Goal: Book appointment/travel/reservation

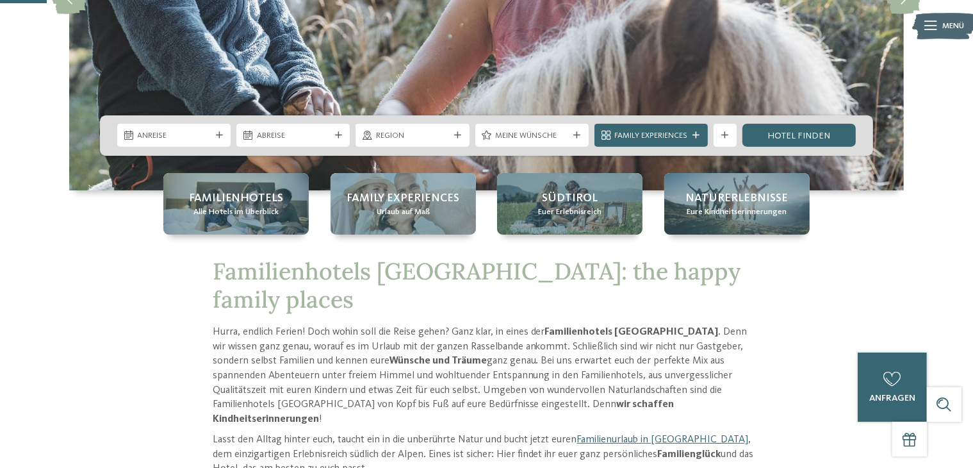
scroll to position [234, 0]
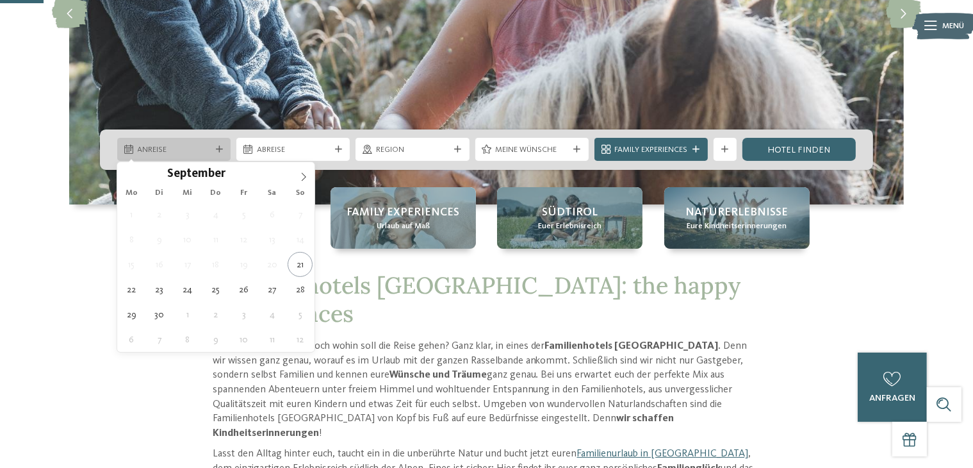
click at [221, 152] on div "Anreise" at bounding box center [173, 149] width 113 height 23
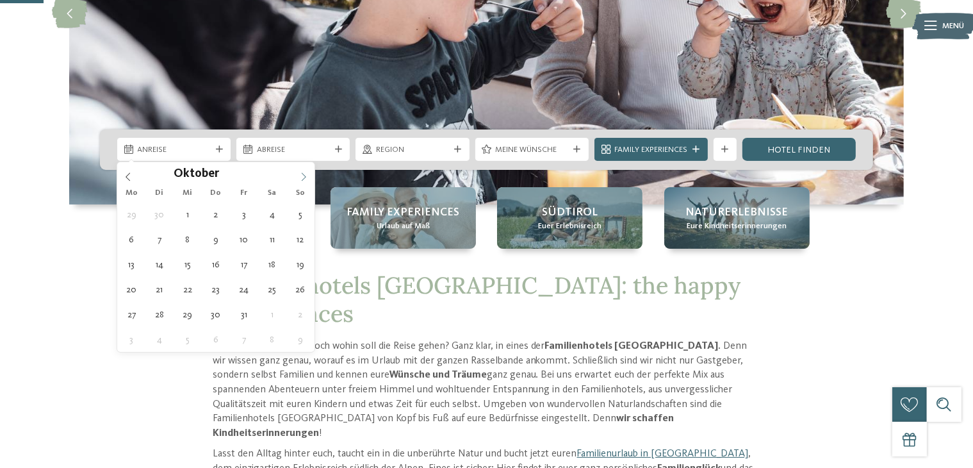
click at [295, 168] on span at bounding box center [304, 173] width 22 height 22
type div "18.10.2025"
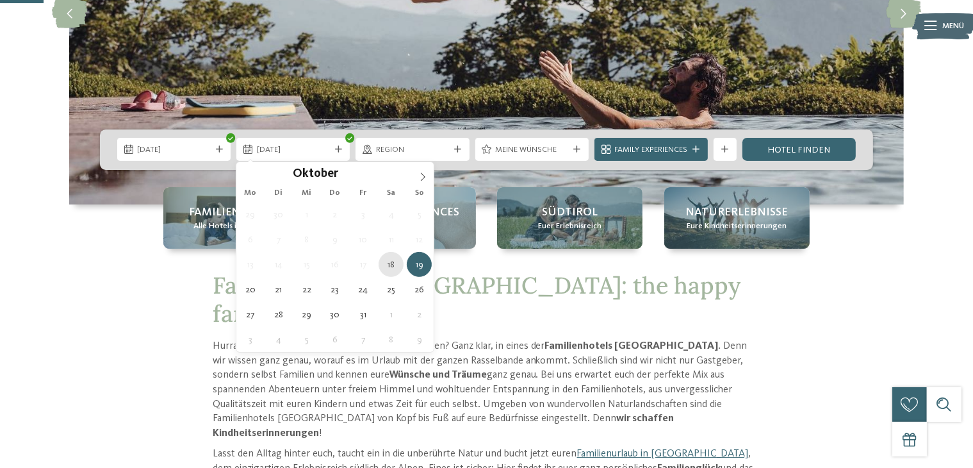
type div "18.10.2025"
click at [343, 147] on div at bounding box center [339, 149] width 12 height 7
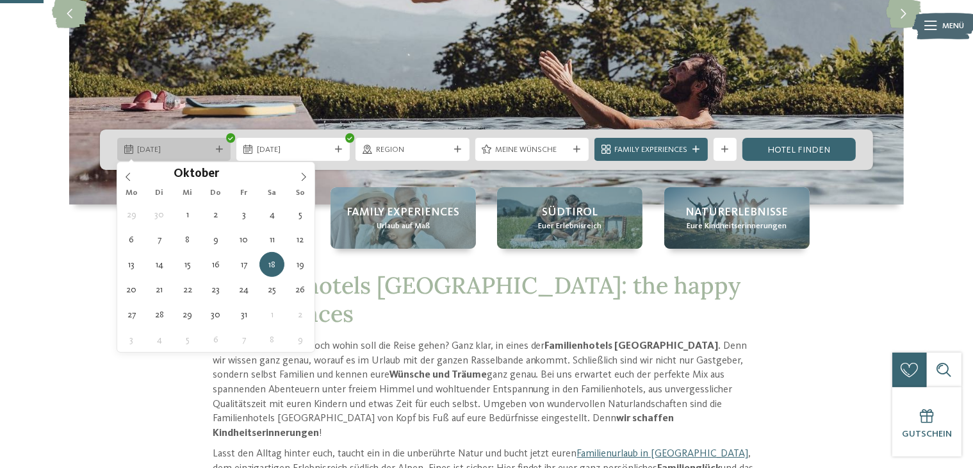
click at [206, 144] on span "18.10.2025" at bounding box center [174, 150] width 73 height 12
type div "17.10.2025"
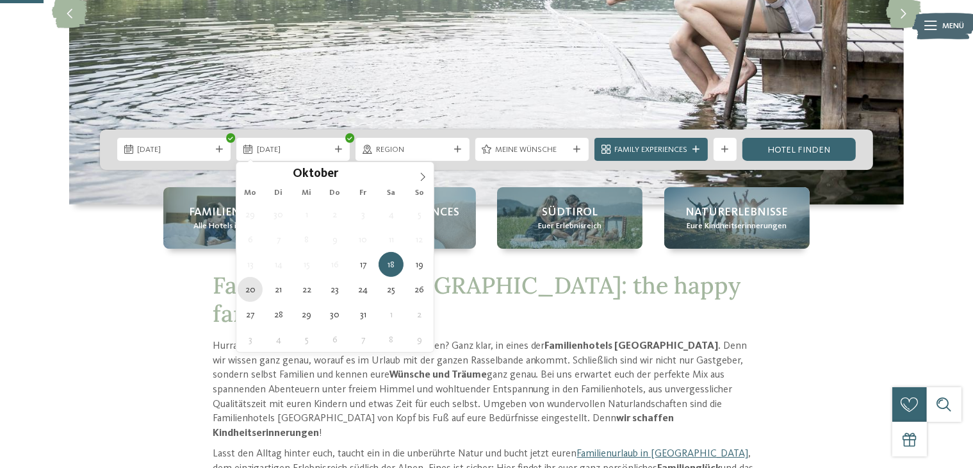
type div "20.10.2025"
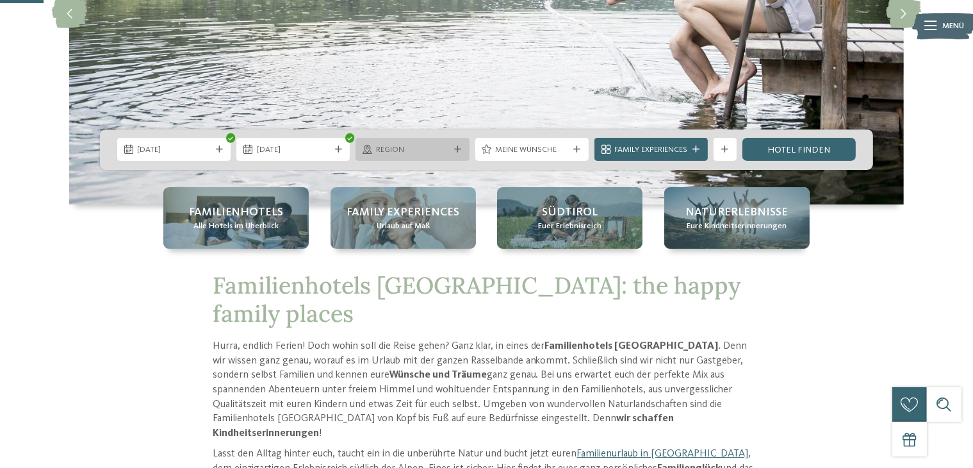
click at [447, 154] on span "Region" at bounding box center [412, 150] width 73 height 12
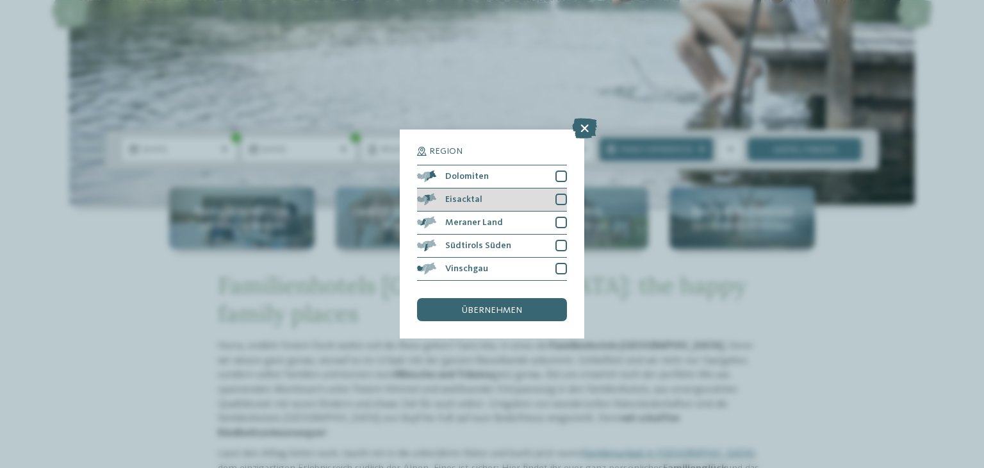
click at [505, 200] on div "Eisacktal" at bounding box center [492, 199] width 150 height 23
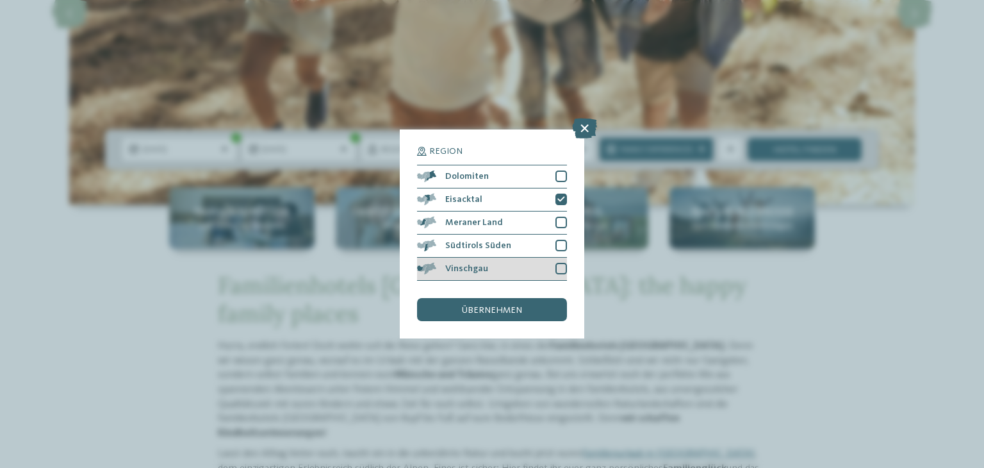
click at [536, 268] on div "Vinschgau" at bounding box center [492, 269] width 150 height 23
click at [510, 306] on span "übernehmen" at bounding box center [492, 310] width 60 height 9
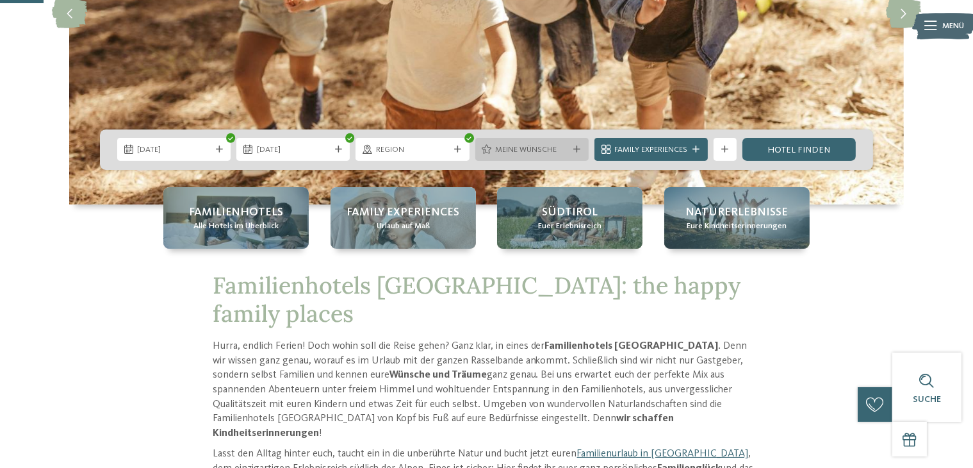
click at [578, 151] on icon at bounding box center [576, 149] width 7 height 7
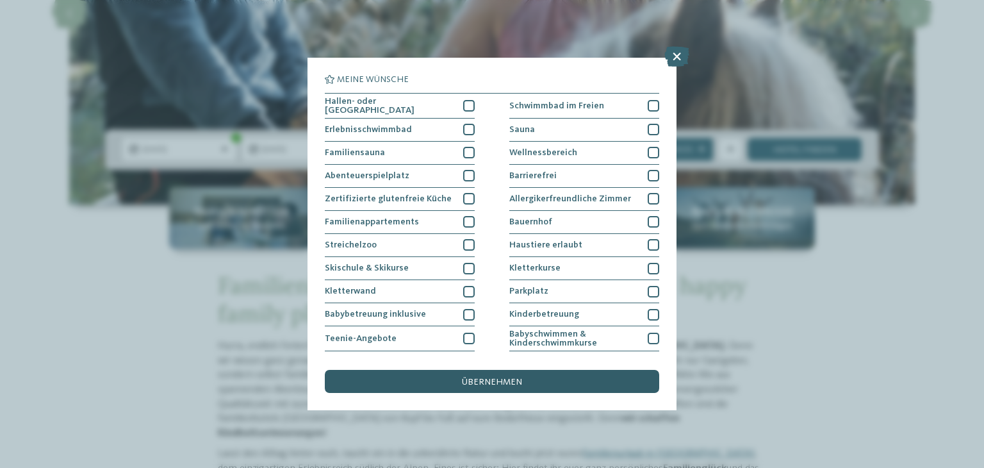
click at [485, 386] on div "übernehmen" at bounding box center [492, 381] width 334 height 23
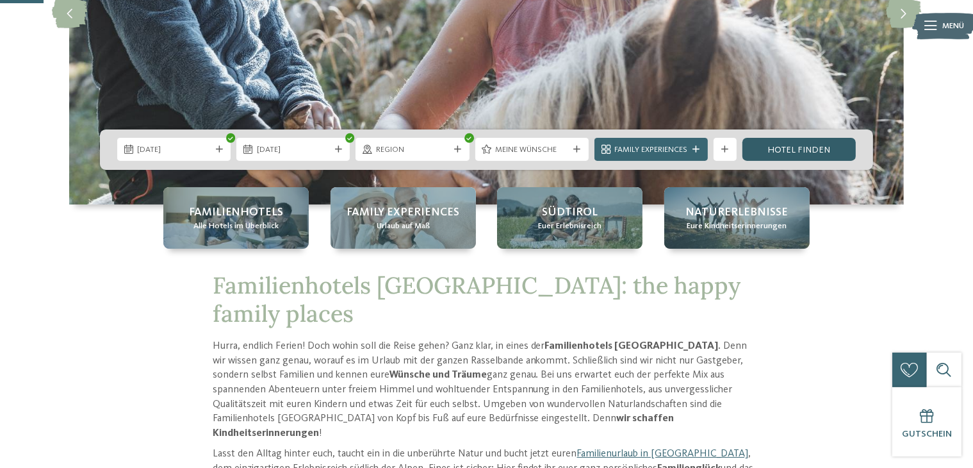
click at [799, 157] on link "Hotel finden" at bounding box center [799, 149] width 113 height 23
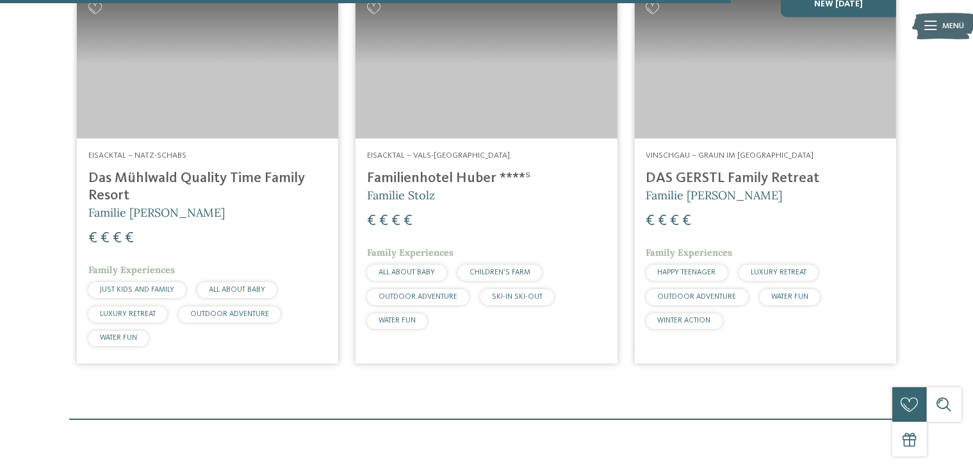
scroll to position [1146, 0]
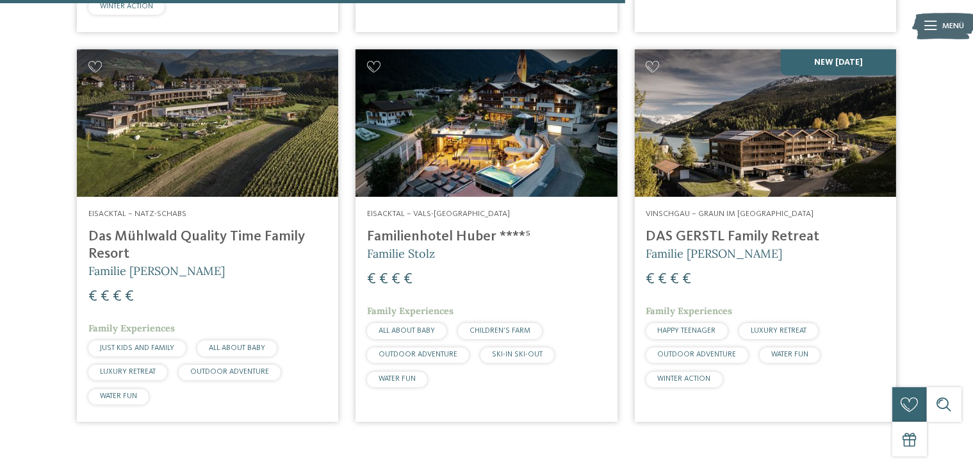
click at [748, 239] on h4 "DAS GERSTL Family Retreat" at bounding box center [765, 236] width 238 height 17
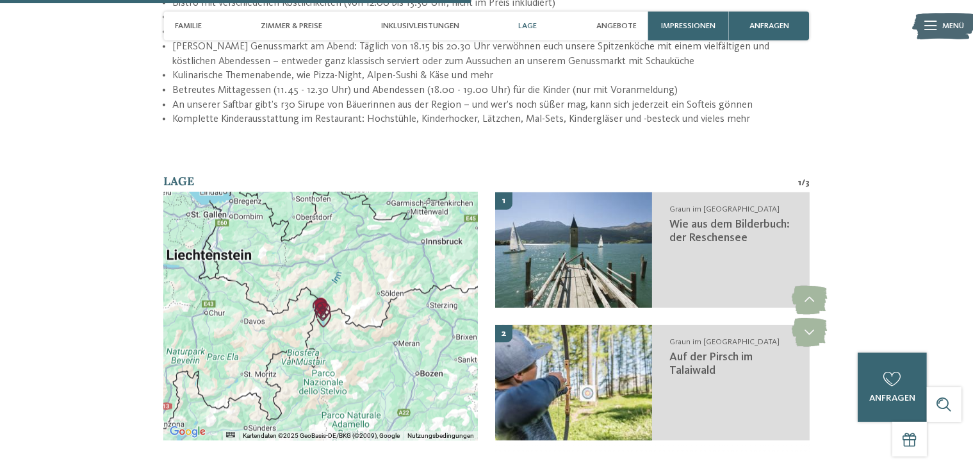
scroll to position [1921, 0]
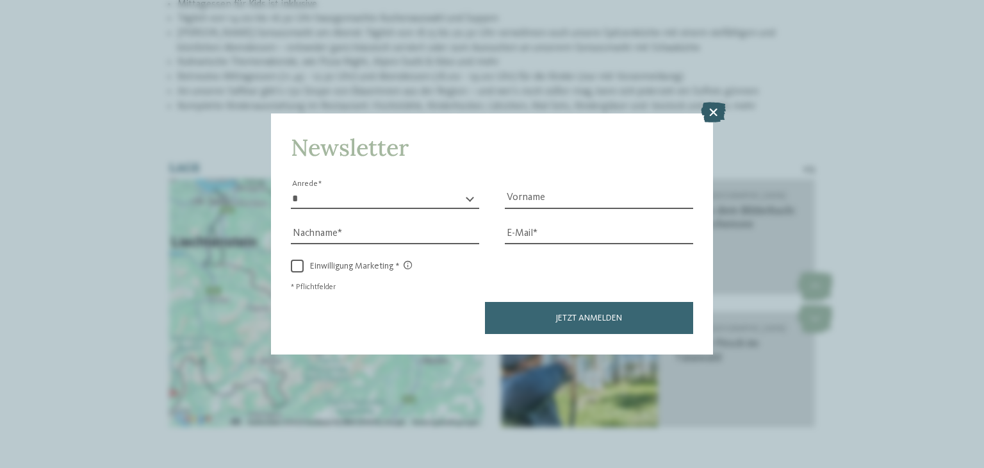
click at [717, 119] on icon at bounding box center [713, 113] width 25 height 21
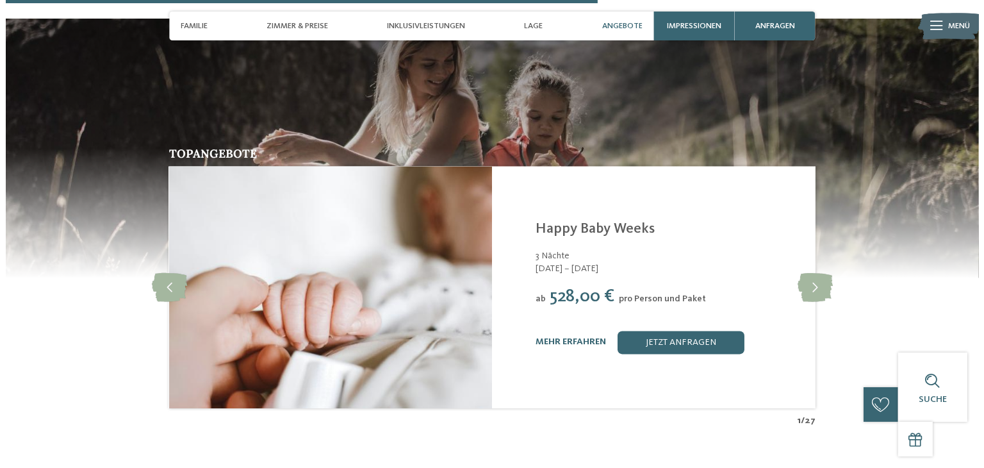
scroll to position [2390, 0]
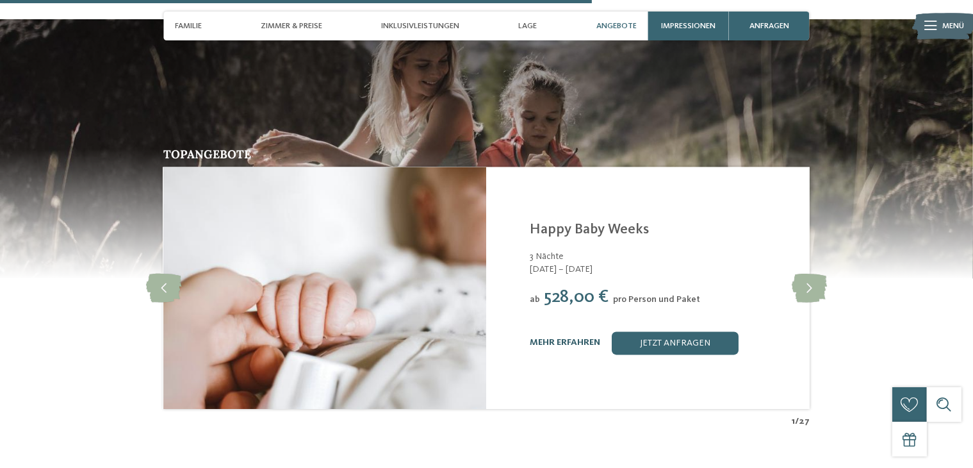
click at [553, 338] on link "mehr erfahren" at bounding box center [565, 342] width 70 height 9
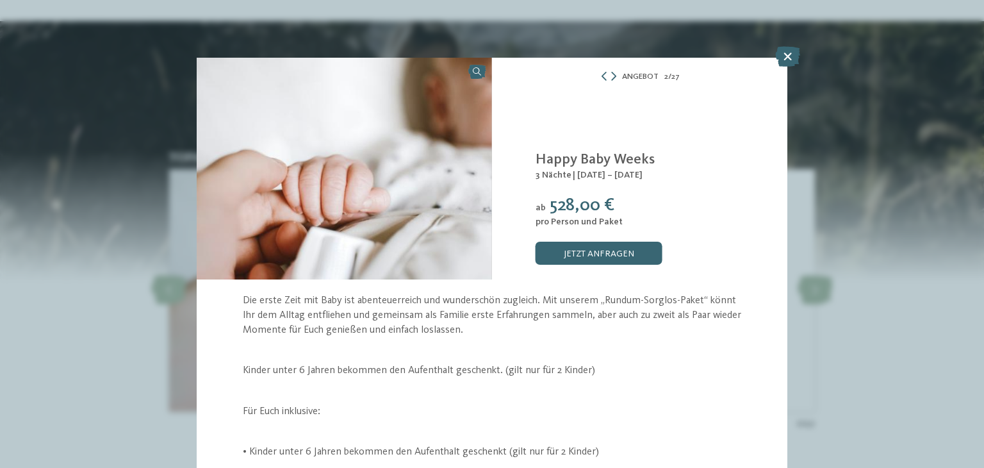
click at [614, 75] on div "Angebot 2 / 27" at bounding box center [639, 76] width 295 height 15
click at [611, 75] on icon at bounding box center [613, 76] width 5 height 9
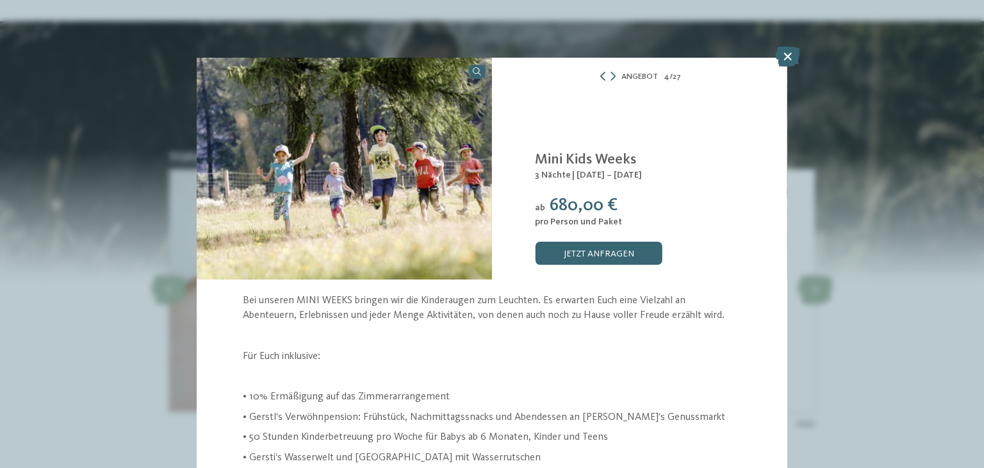
click at [600, 73] on icon at bounding box center [602, 76] width 9 height 9
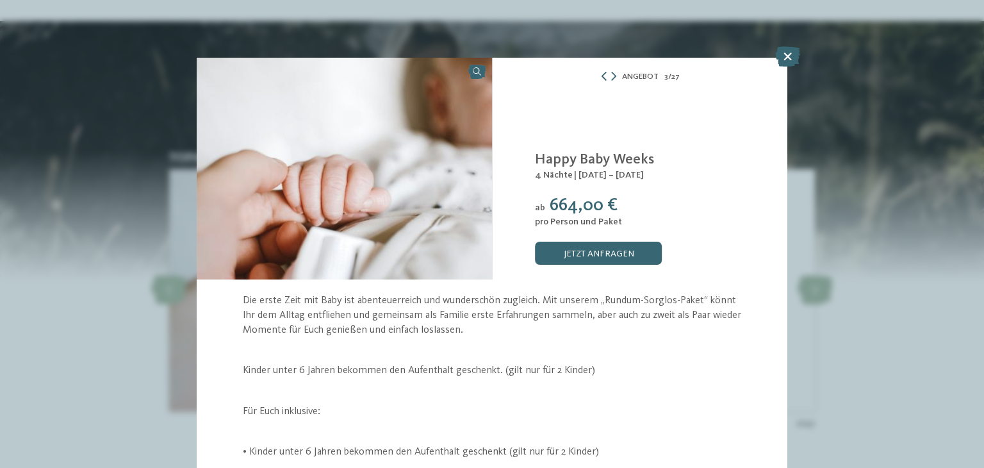
click at [600, 73] on icon at bounding box center [604, 76] width 9 height 9
click at [612, 78] on div "Angebot 2 / 27" at bounding box center [639, 76] width 295 height 15
click at [611, 78] on icon at bounding box center [613, 76] width 5 height 9
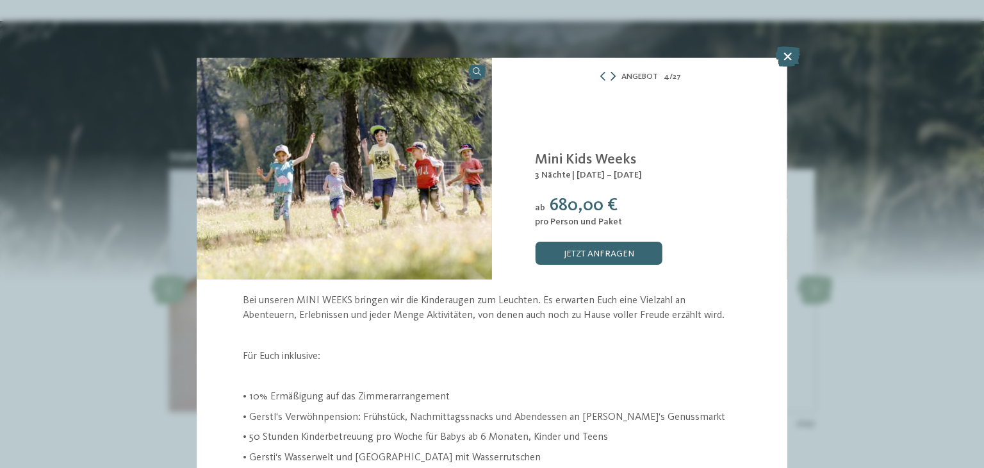
click at [611, 80] on icon at bounding box center [613, 76] width 5 height 9
click at [611, 76] on icon at bounding box center [613, 76] width 5 height 9
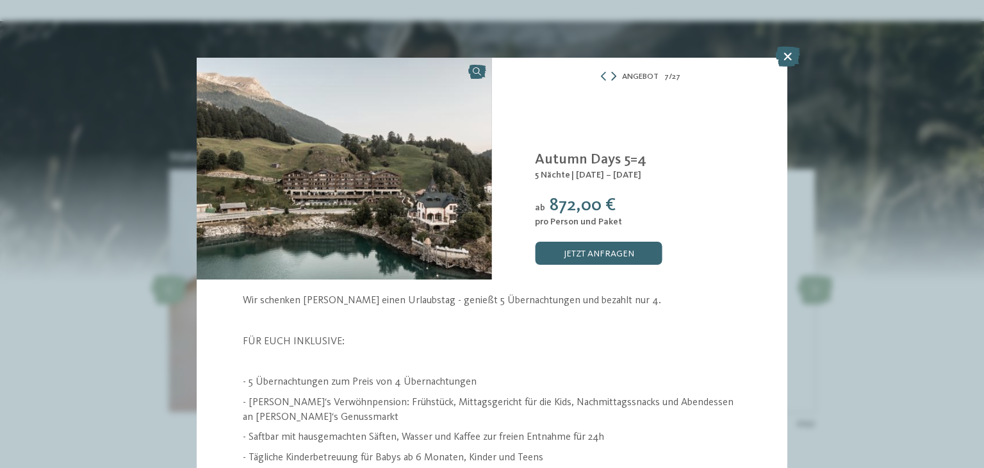
click at [611, 76] on icon at bounding box center [613, 76] width 5 height 9
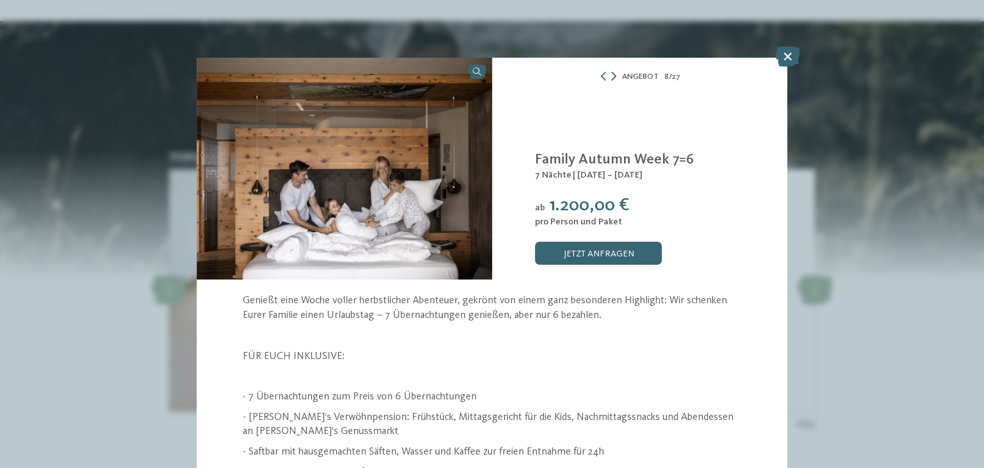
click at [611, 76] on icon at bounding box center [613, 76] width 5 height 9
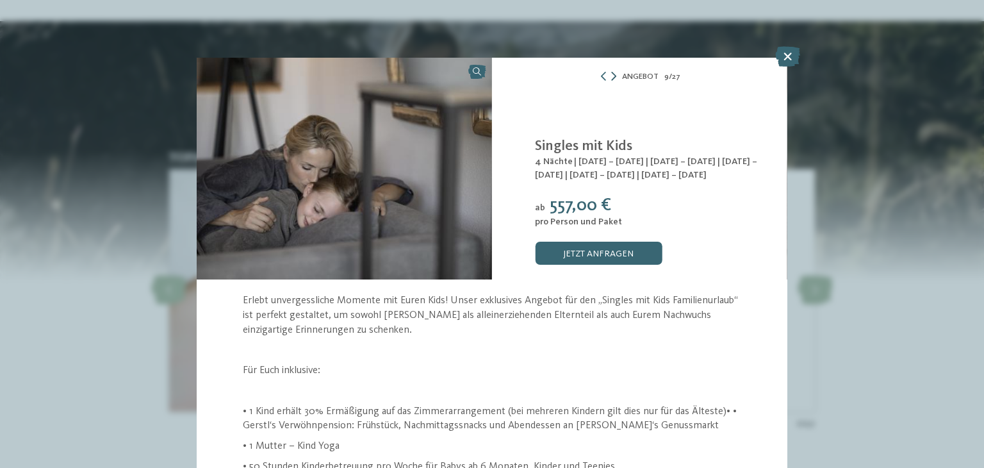
click at [611, 76] on icon at bounding box center [613, 76] width 5 height 9
click at [610, 76] on div "Angebot 10 / 27" at bounding box center [639, 76] width 295 height 15
click at [609, 76] on icon at bounding box center [611, 76] width 5 height 9
click at [611, 76] on icon at bounding box center [613, 76] width 5 height 9
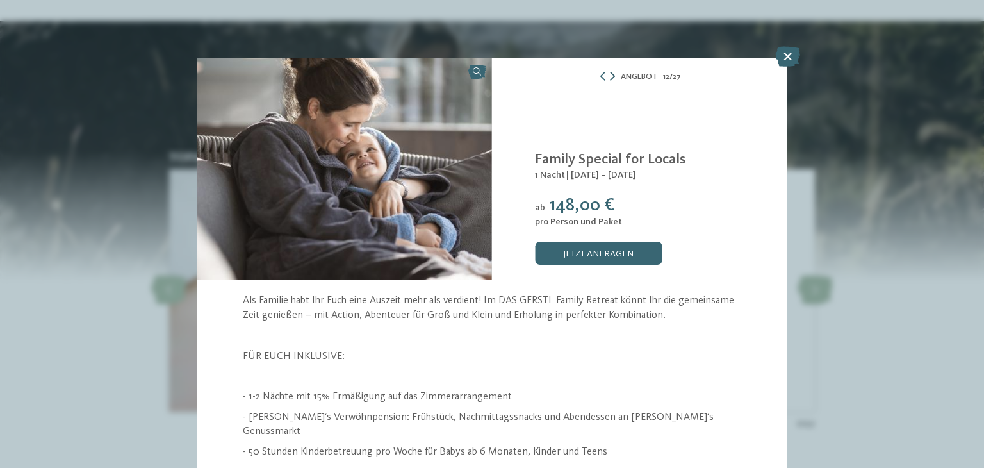
click at [610, 76] on icon at bounding box center [612, 76] width 5 height 9
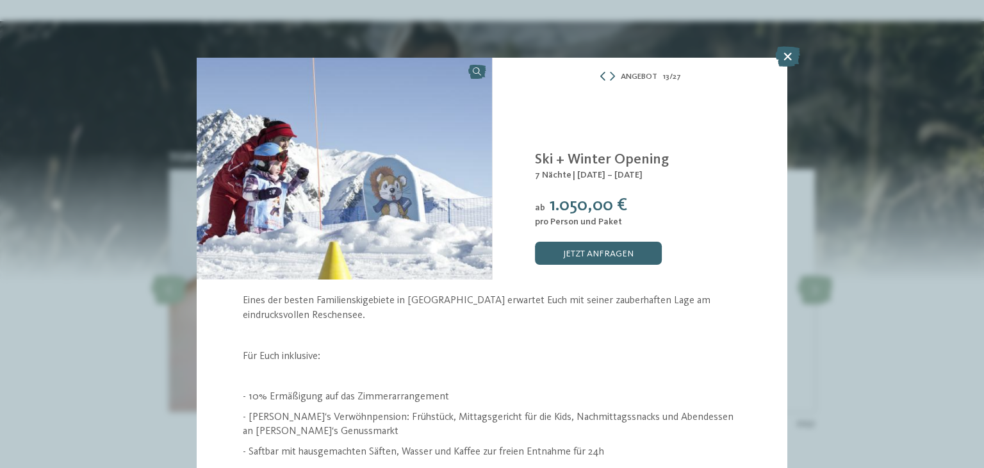
click at [598, 77] on icon at bounding box center [602, 76] width 9 height 9
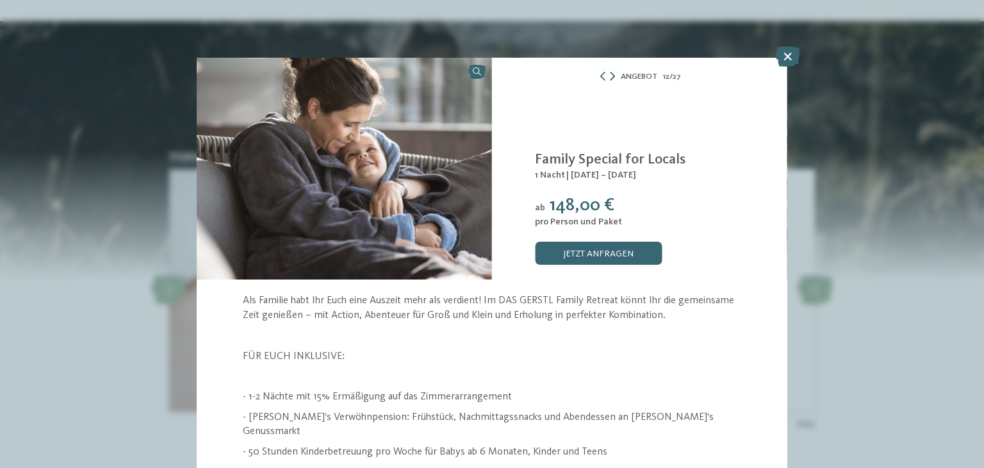
click at [610, 72] on icon at bounding box center [612, 76] width 5 height 9
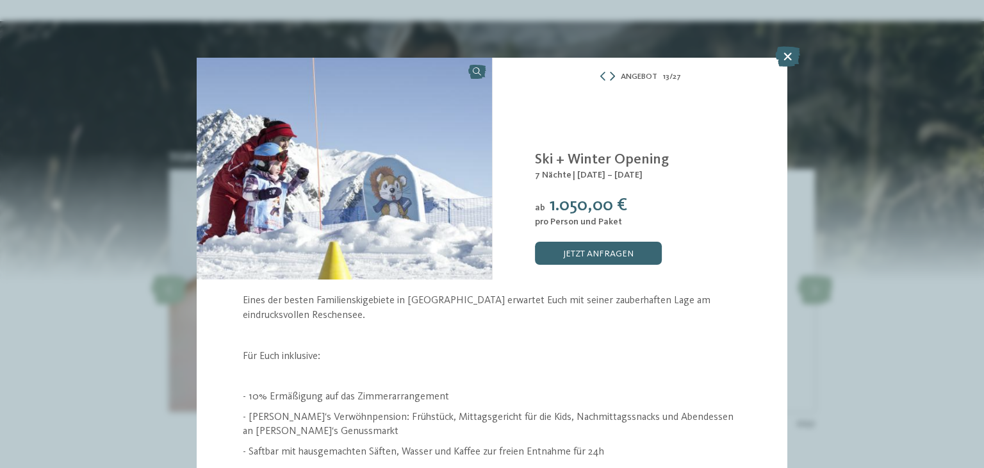
click at [610, 72] on icon at bounding box center [612, 76] width 5 height 9
click at [609, 72] on icon at bounding box center [611, 76] width 5 height 9
click at [610, 72] on icon at bounding box center [612, 76] width 5 height 9
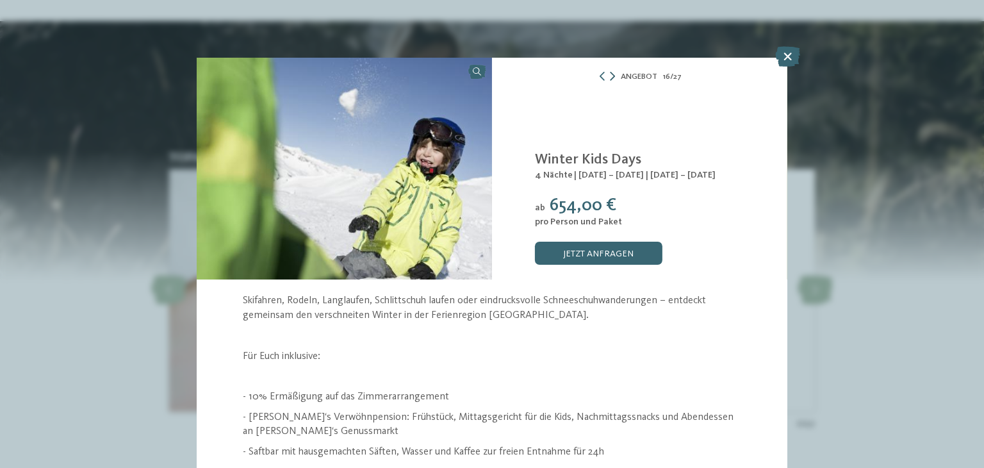
click at [610, 72] on icon at bounding box center [612, 76] width 5 height 9
click at [784, 51] on icon at bounding box center [787, 56] width 25 height 21
